Goal: Task Accomplishment & Management: Manage account settings

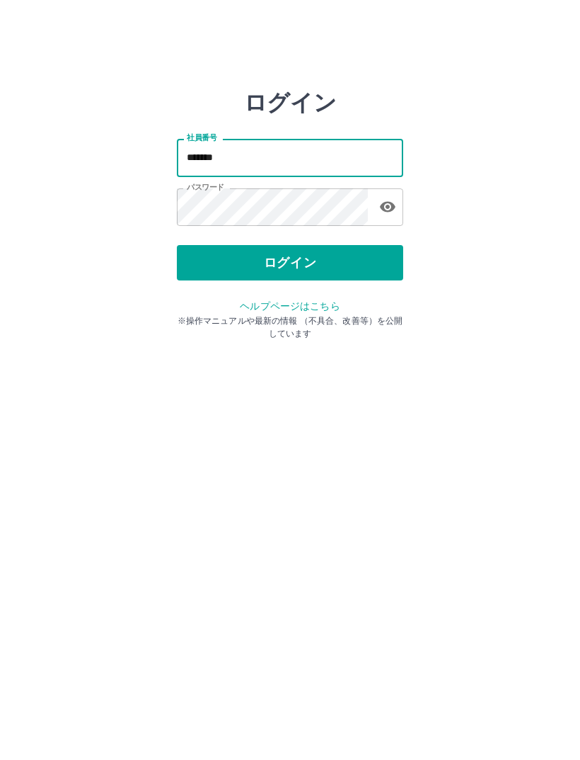
click at [240, 159] on input "*******" at bounding box center [290, 158] width 227 height 38
type input "*******"
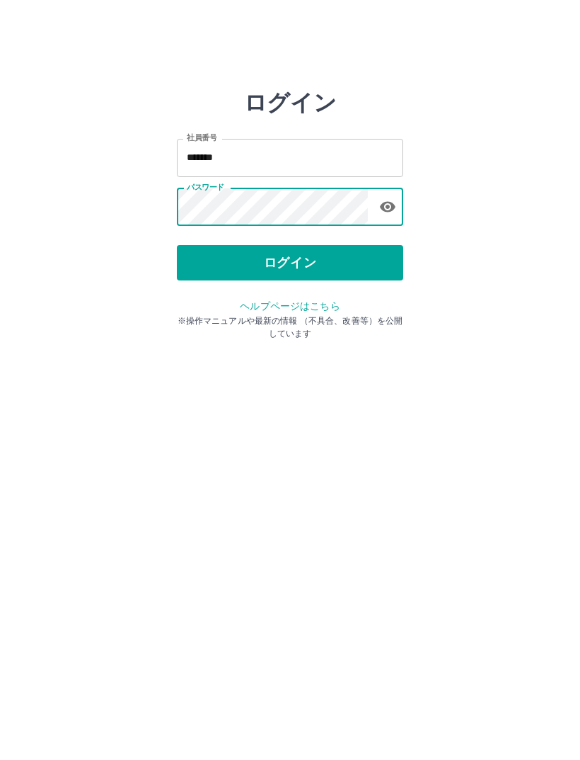
click at [290, 256] on button "ログイン" at bounding box center [290, 262] width 227 height 35
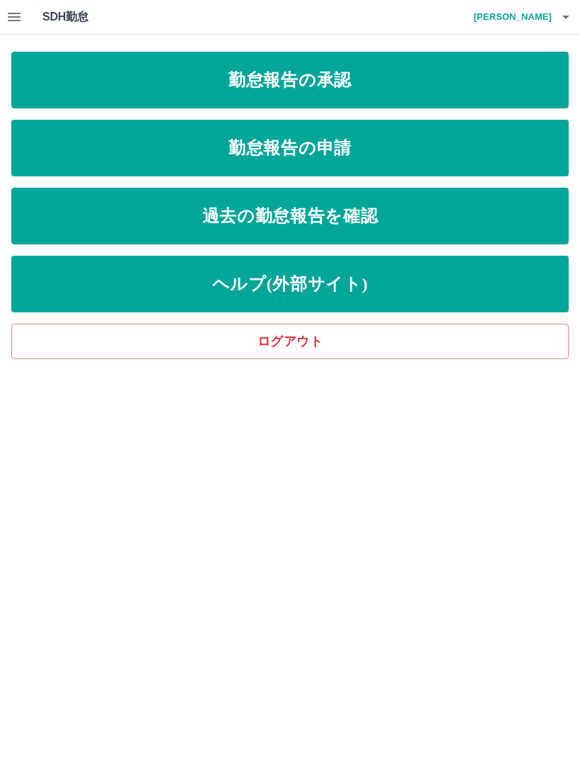
click at [369, 73] on link "勤怠報告の承認" at bounding box center [290, 80] width 558 height 57
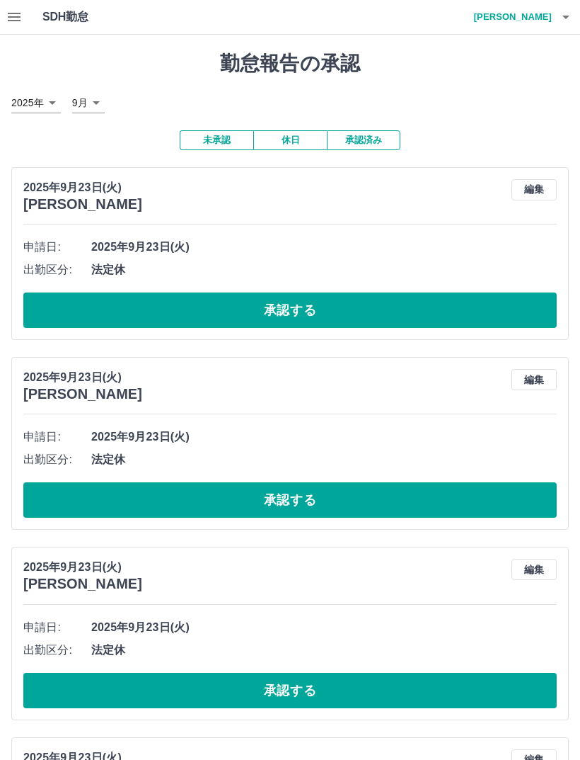
click at [356, 299] on button "承認する" at bounding box center [290, 309] width 534 height 35
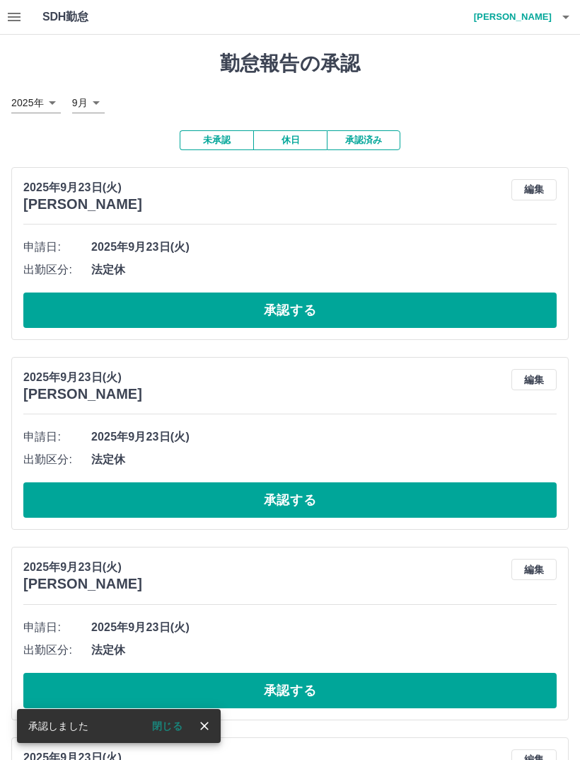
click at [266, 303] on button "承認する" at bounding box center [290, 309] width 534 height 35
click at [307, 303] on button "承認する" at bounding box center [290, 309] width 534 height 35
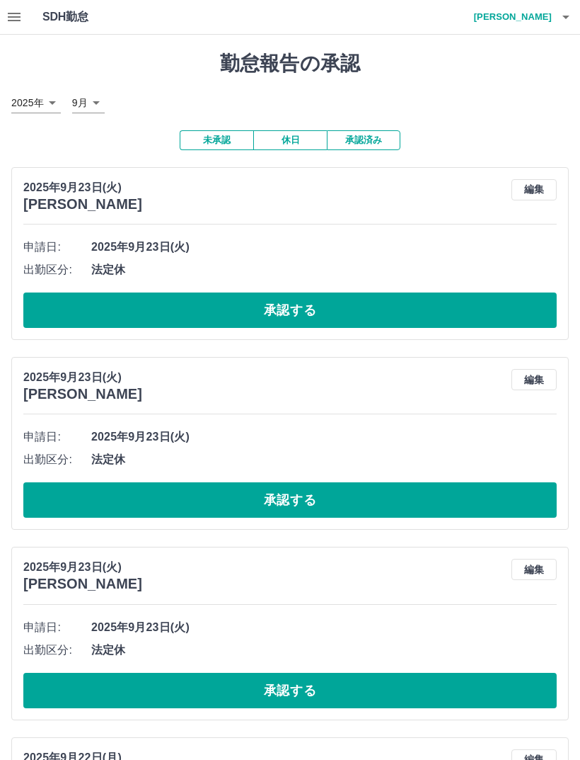
click at [350, 309] on button "承認する" at bounding box center [290, 309] width 534 height 35
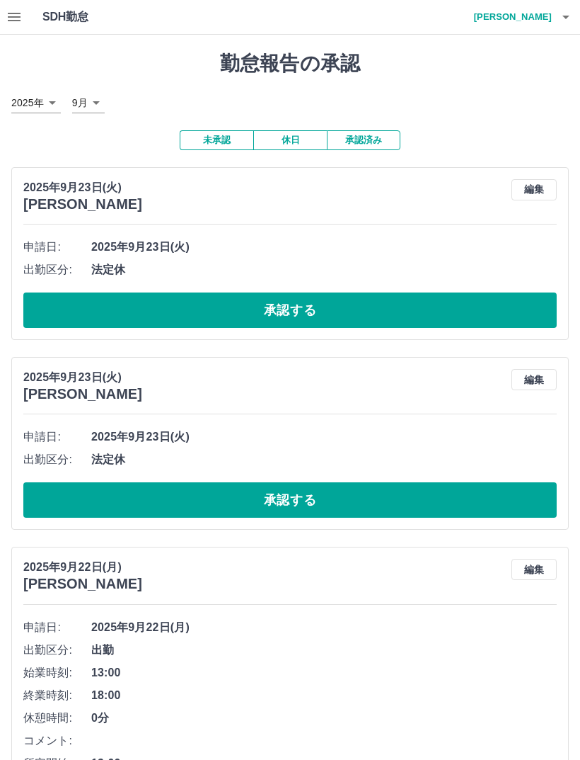
click at [318, 298] on button "承認する" at bounding box center [290, 309] width 534 height 35
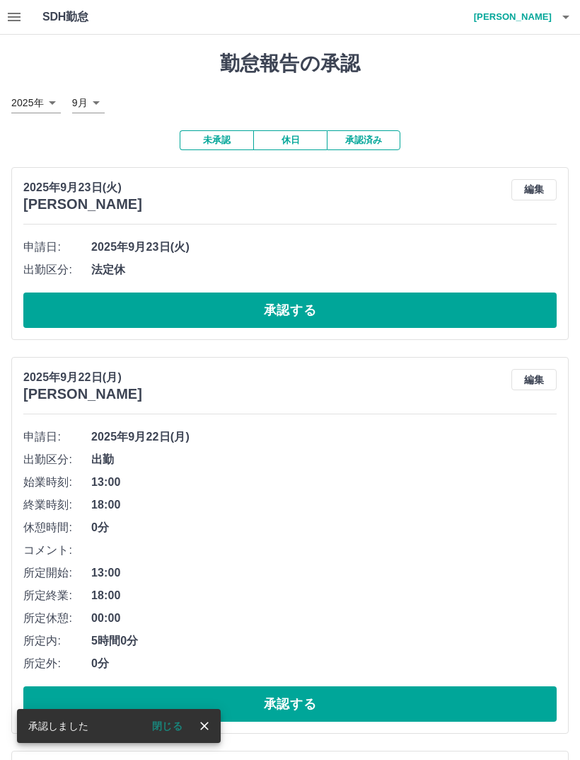
click at [324, 299] on button "承認する" at bounding box center [290, 309] width 534 height 35
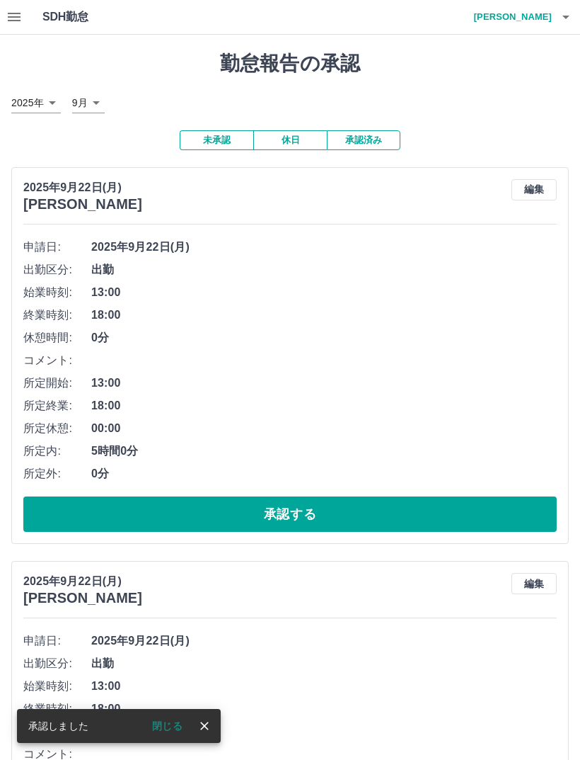
click at [311, 512] on button "承認する" at bounding box center [290, 513] width 534 height 35
click at [356, 509] on button "承認する" at bounding box center [290, 513] width 534 height 35
click at [325, 499] on button "承認する" at bounding box center [290, 513] width 534 height 35
click at [319, 506] on button "承認する" at bounding box center [290, 513] width 534 height 35
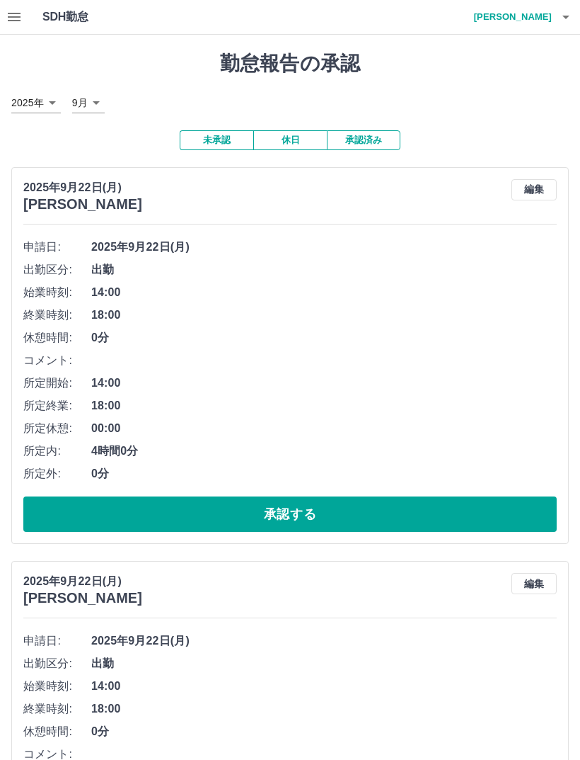
click at [309, 506] on button "承認する" at bounding box center [290, 513] width 534 height 35
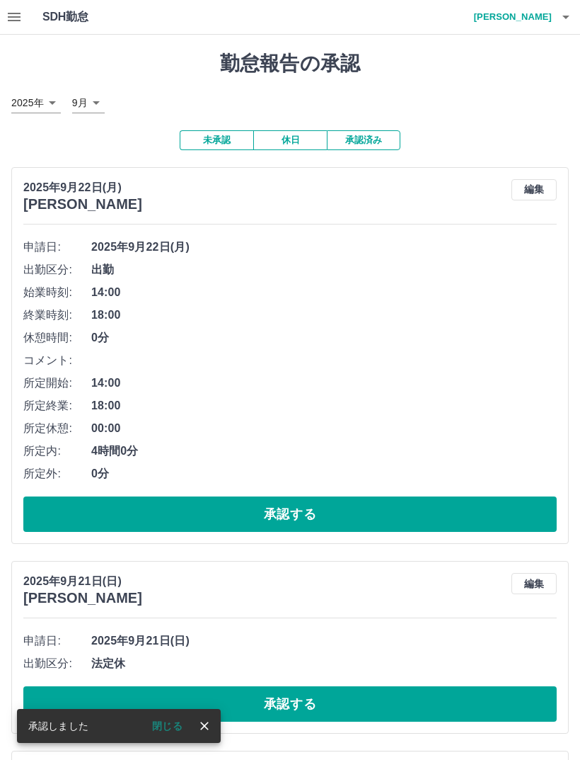
click at [297, 521] on button "承認する" at bounding box center [290, 513] width 534 height 35
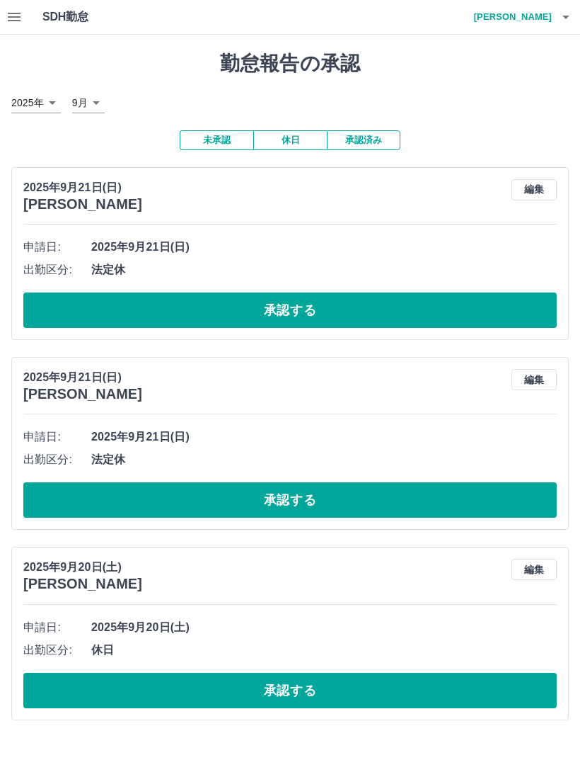
click at [314, 305] on button "承認する" at bounding box center [290, 309] width 534 height 35
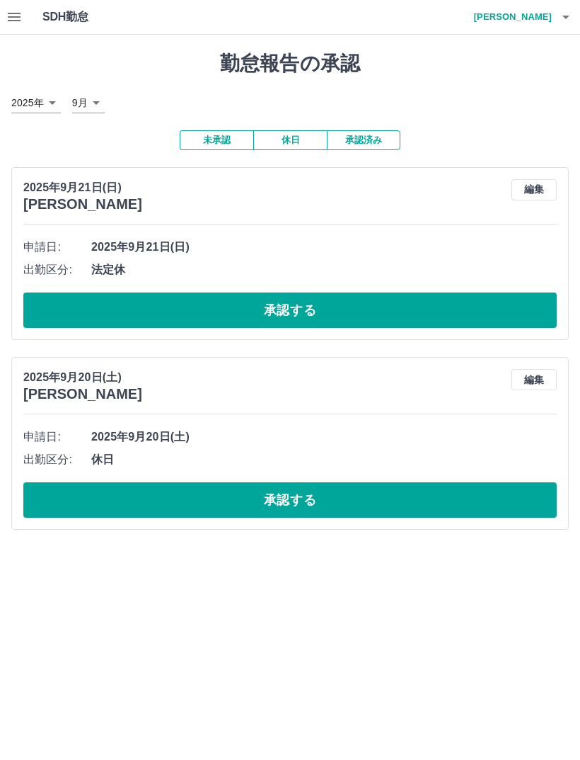
click at [306, 305] on button "承認する" at bounding box center [290, 309] width 534 height 35
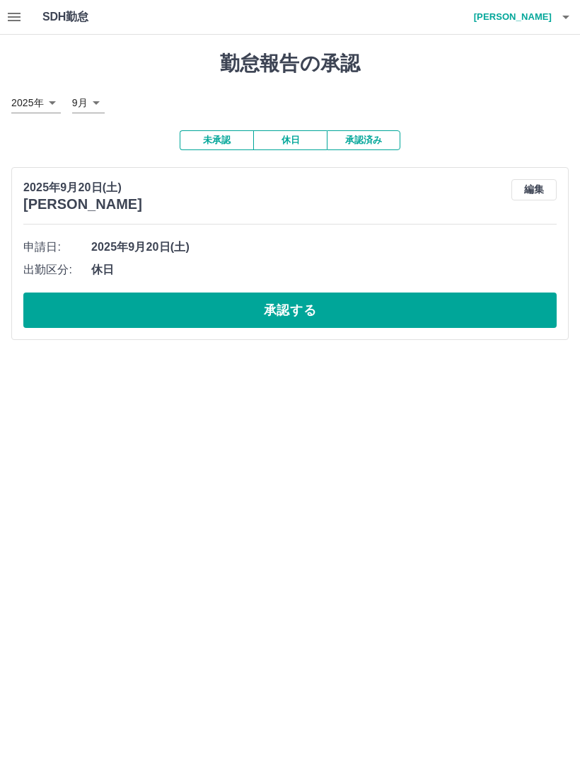
click at [322, 299] on button "承認する" at bounding box center [290, 309] width 534 height 35
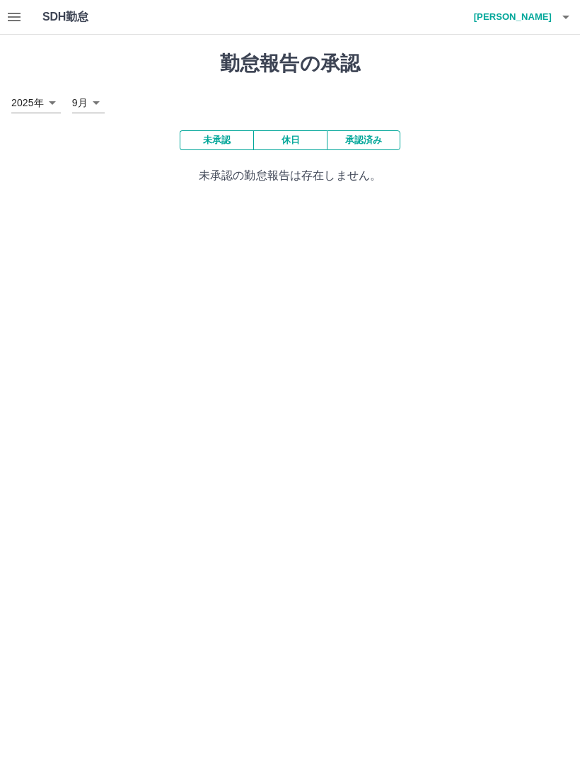
click at [566, 18] on icon "button" at bounding box center [566, 18] width 7 height 4
click at [488, 110] on li "ログアウト" at bounding box center [506, 103] width 125 height 25
